Goal: Information Seeking & Learning: Understand process/instructions

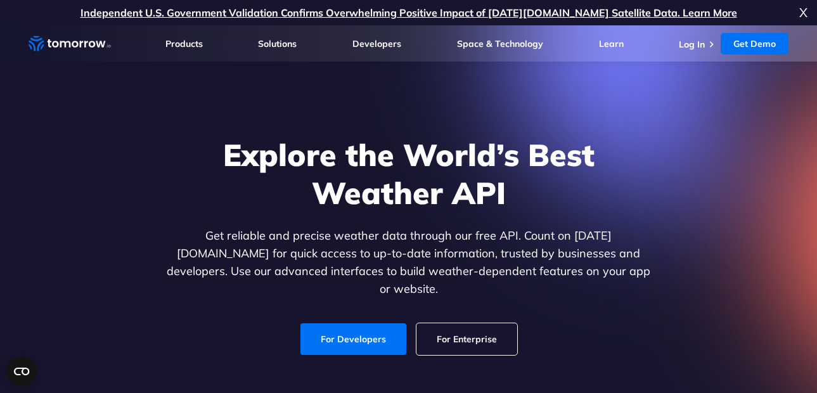
click at [465, 323] on link "For Enterprise" at bounding box center [466, 339] width 101 height 32
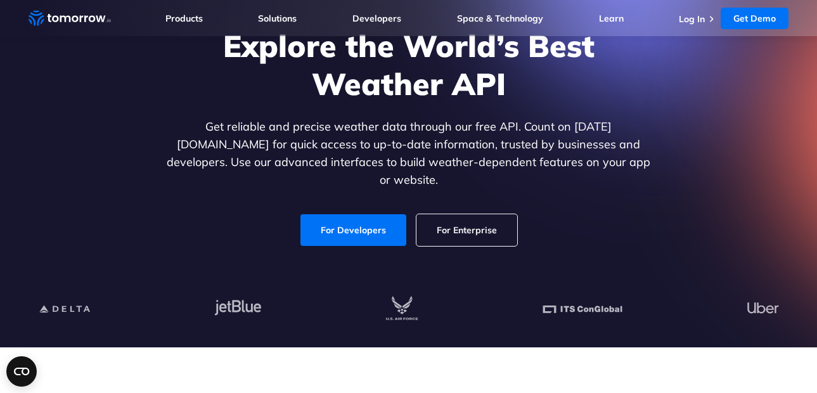
click at [721, 215] on div "Explore the World’s Best Weather API Get reliable and precise weather data thro…" at bounding box center [408, 136] width 781 height 269
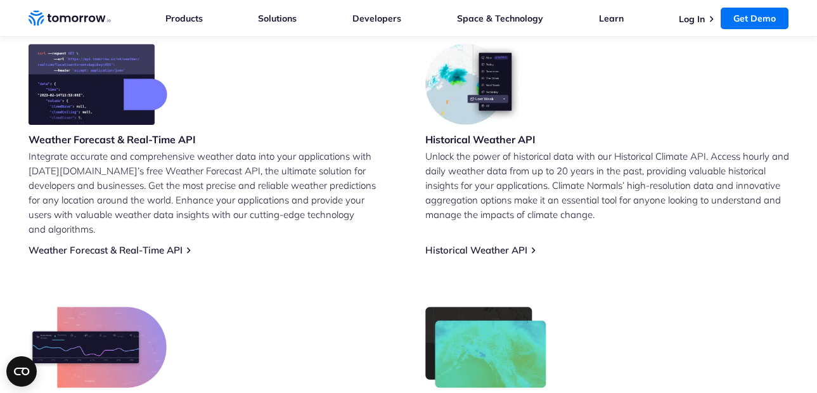
scroll to position [537, 0]
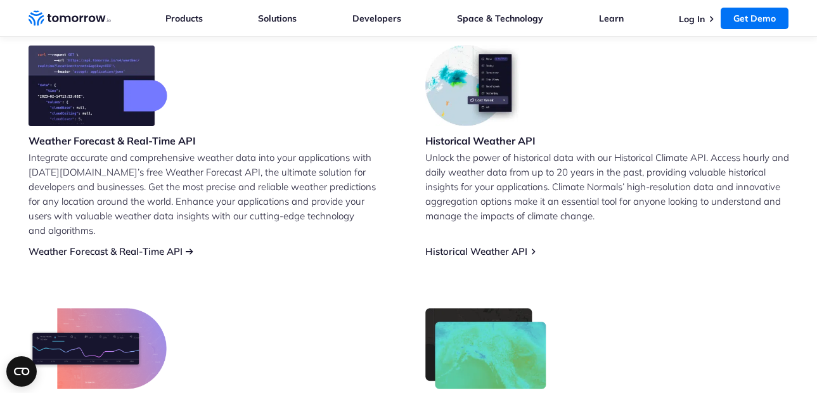
click at [176, 245] on link "Weather Forecast & Real-Time API" at bounding box center [106, 251] width 154 height 12
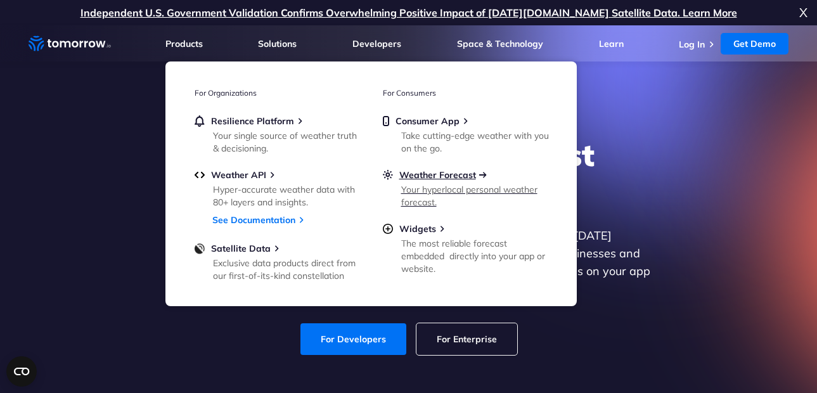
click at [461, 177] on span "Weather Forecast" at bounding box center [437, 174] width 77 height 11
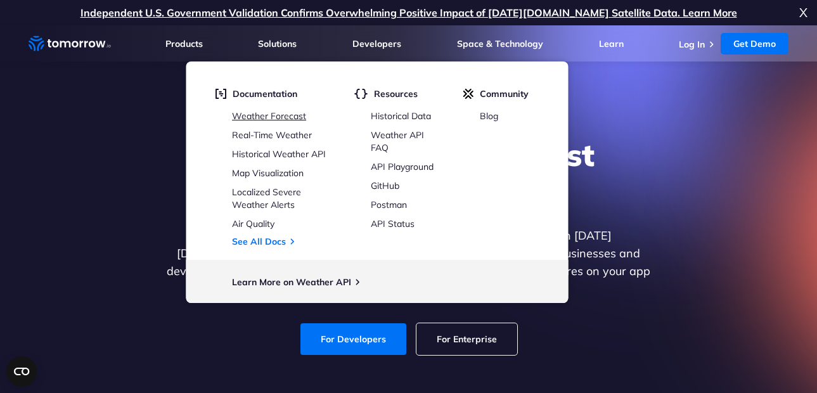
click at [274, 110] on link "Weather Forecast" at bounding box center [269, 115] width 74 height 11
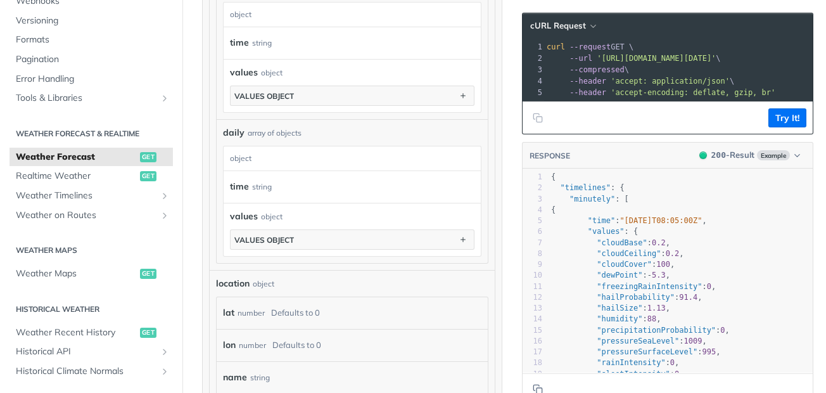
scroll to position [154, 0]
click at [80, 201] on span "Weather Timelines" at bounding box center [86, 197] width 141 height 13
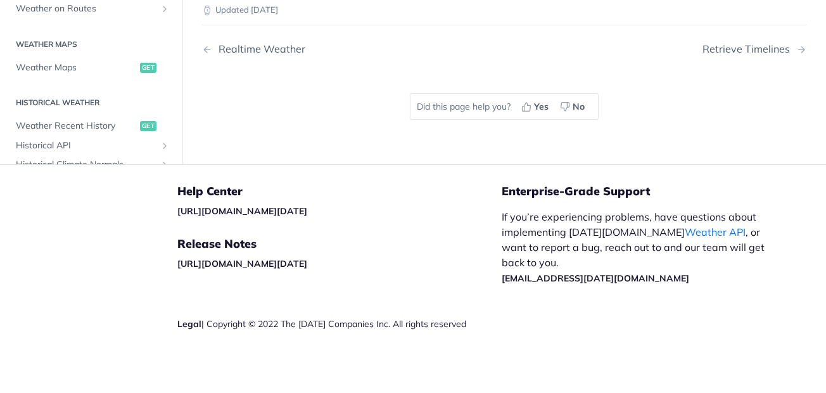
scroll to position [431, 0]
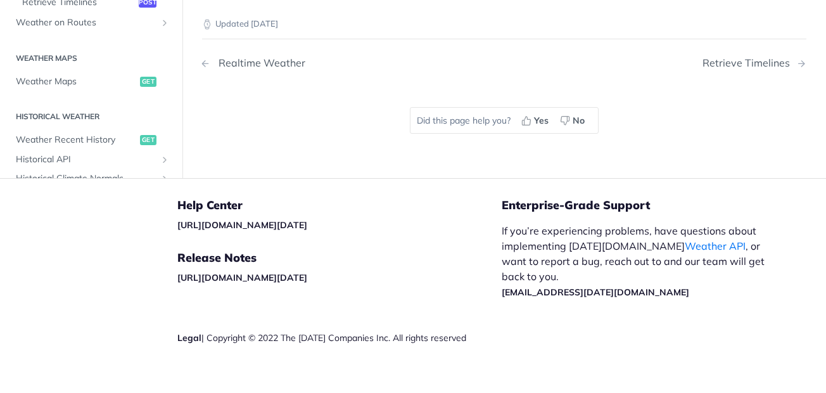
click at [216, 57] on div "Realtime Weather" at bounding box center [258, 63] width 93 height 12
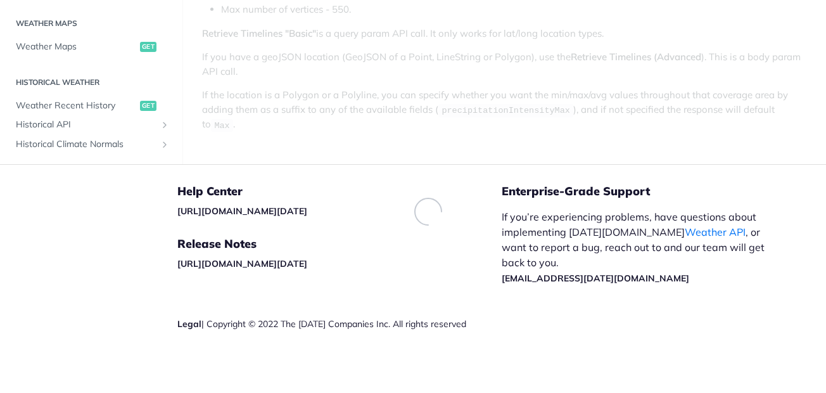
scroll to position [297, 0]
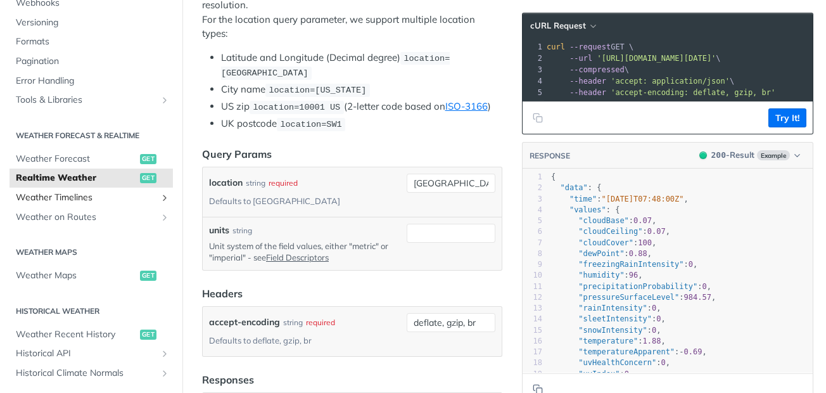
click at [71, 200] on span "Weather Timelines" at bounding box center [86, 197] width 141 height 13
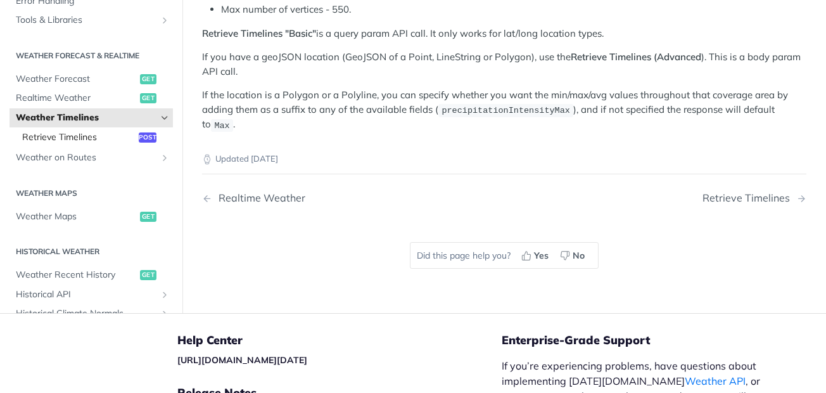
click at [75, 131] on span "Retrieve Timelines" at bounding box center [78, 137] width 113 height 13
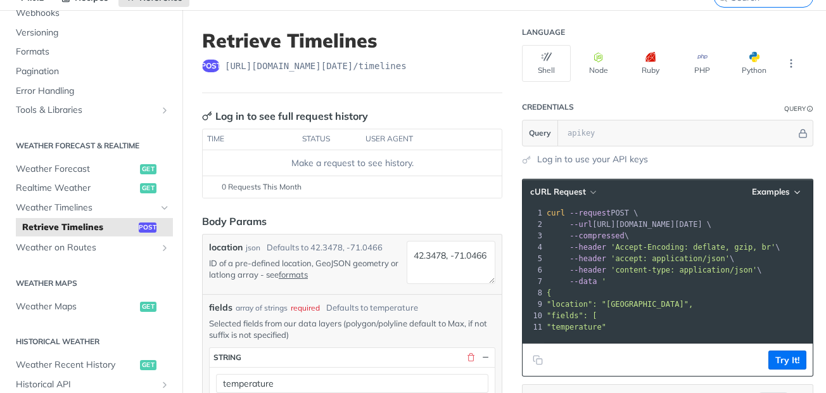
scroll to position [62, 0]
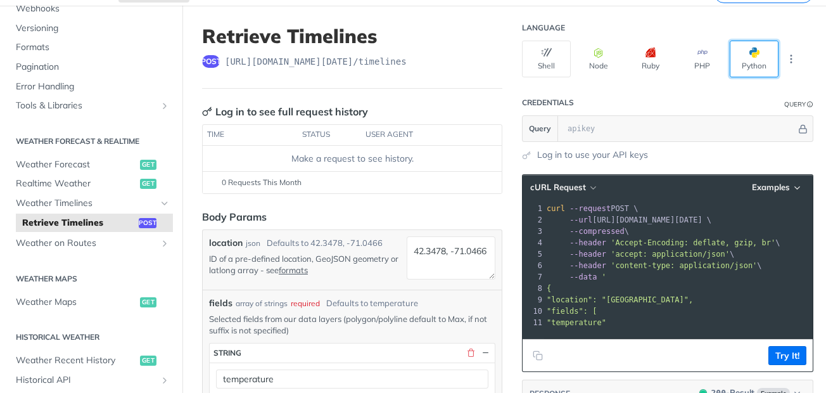
click at [743, 63] on button "Python" at bounding box center [754, 59] width 49 height 37
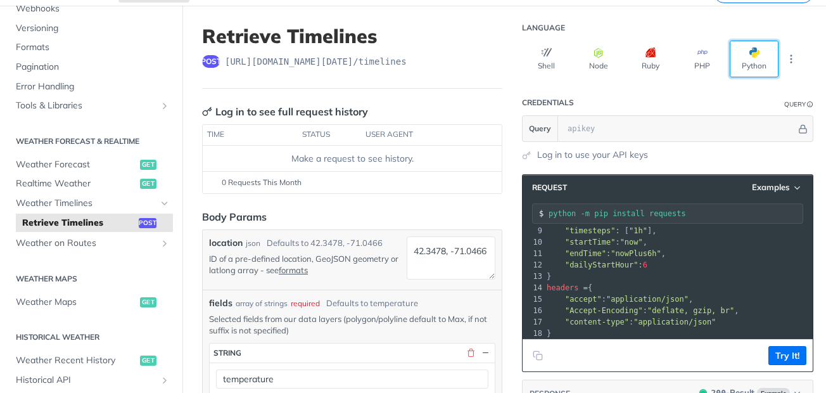
scroll to position [0, 0]
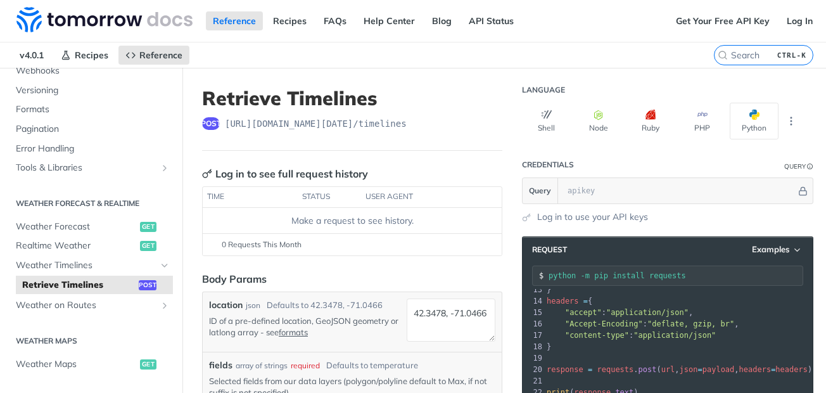
click at [667, 331] on span ""application/json"" at bounding box center [675, 335] width 82 height 9
